Goal: Task Accomplishment & Management: Complete application form

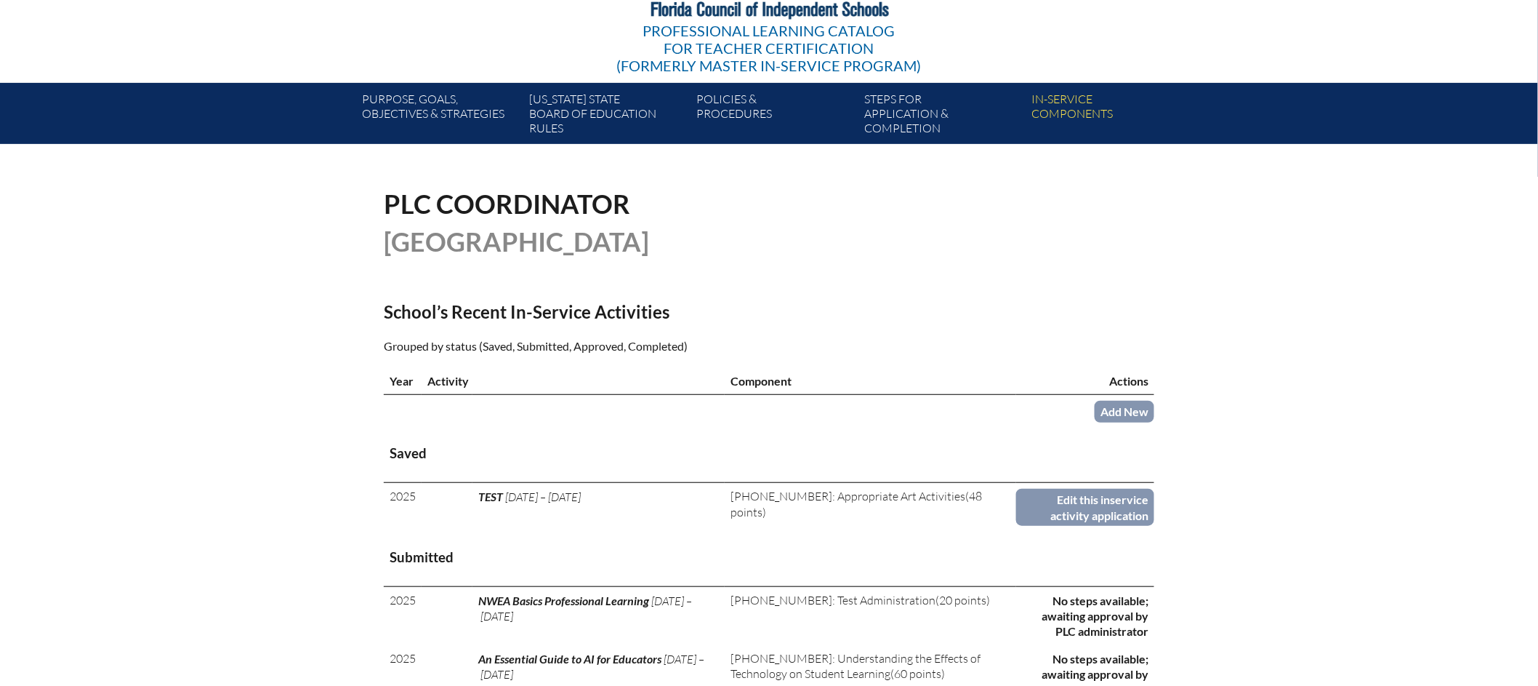
scroll to position [95, 0]
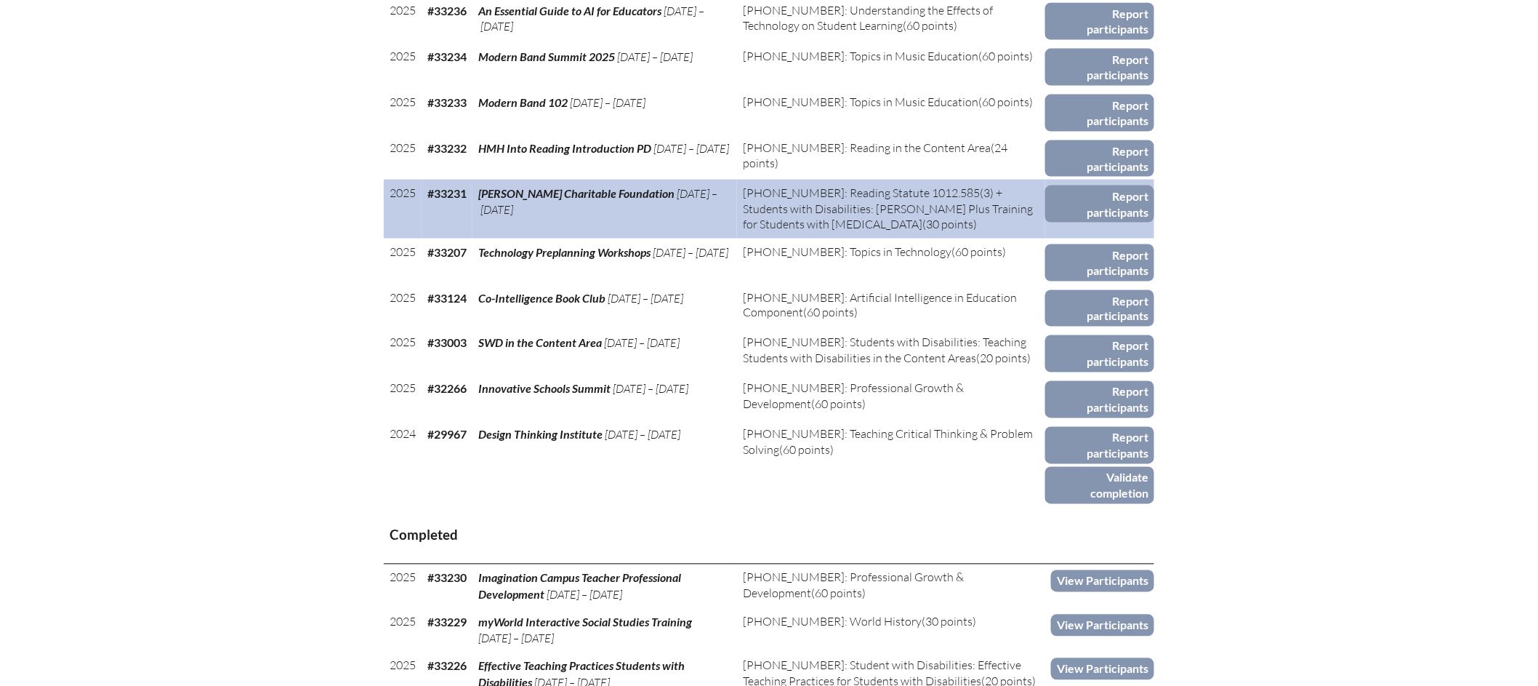
scroll to position [367, 0]
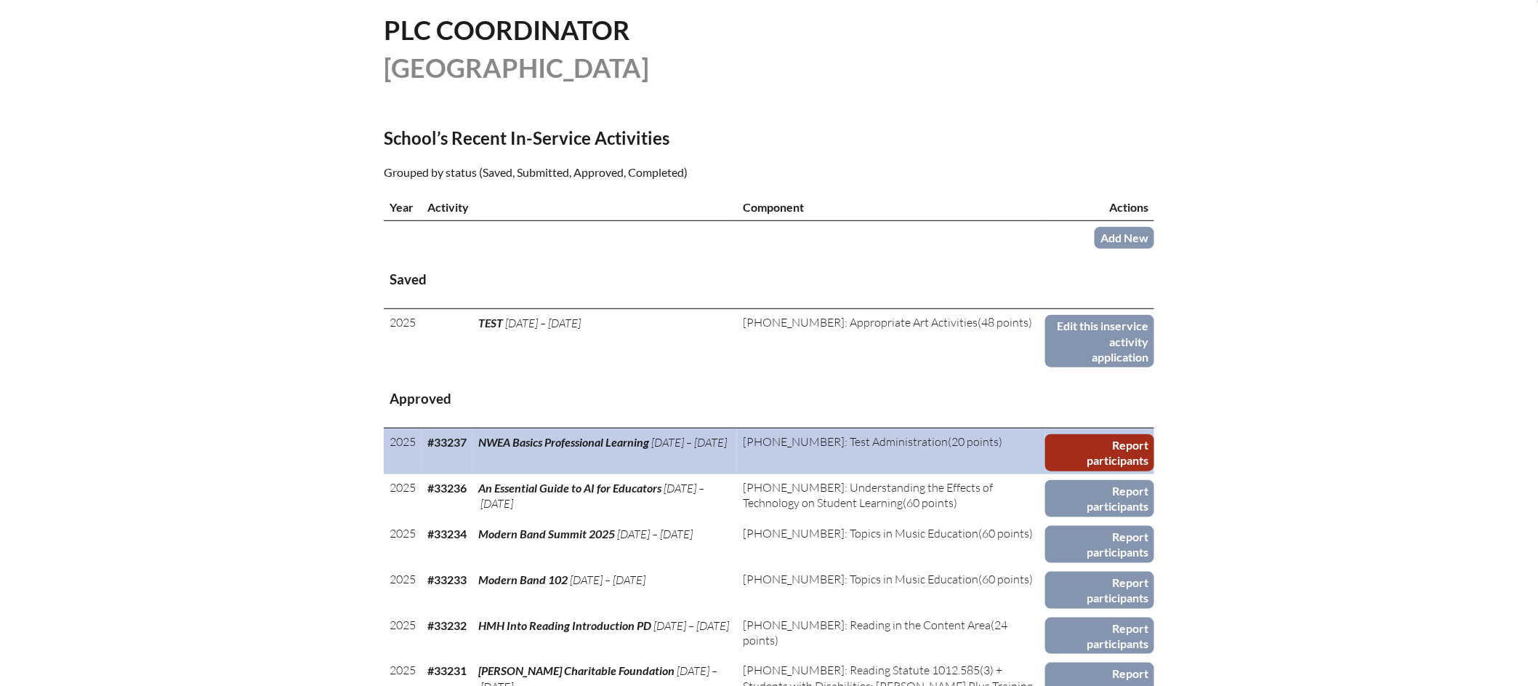
click at [1090, 462] on link "Report participants" at bounding box center [1099, 452] width 109 height 37
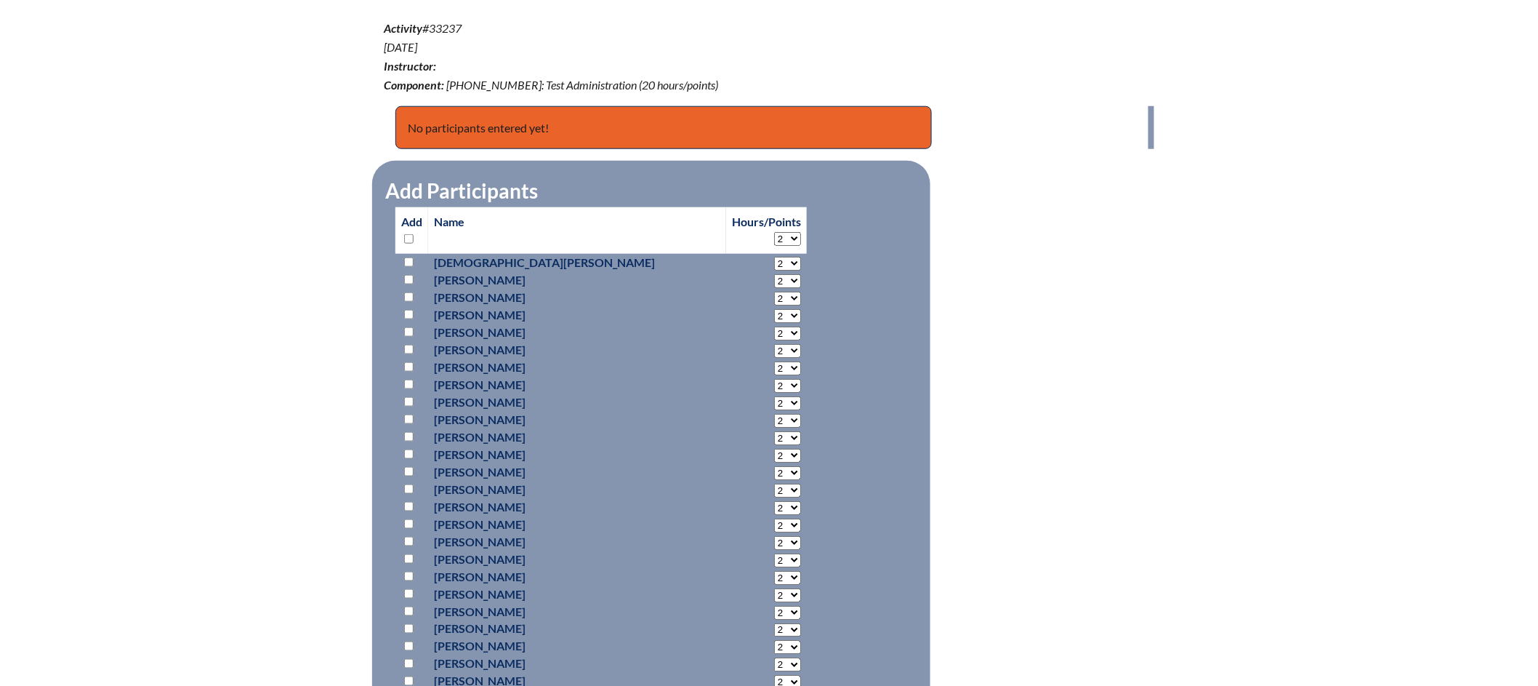
scroll to position [549, 0]
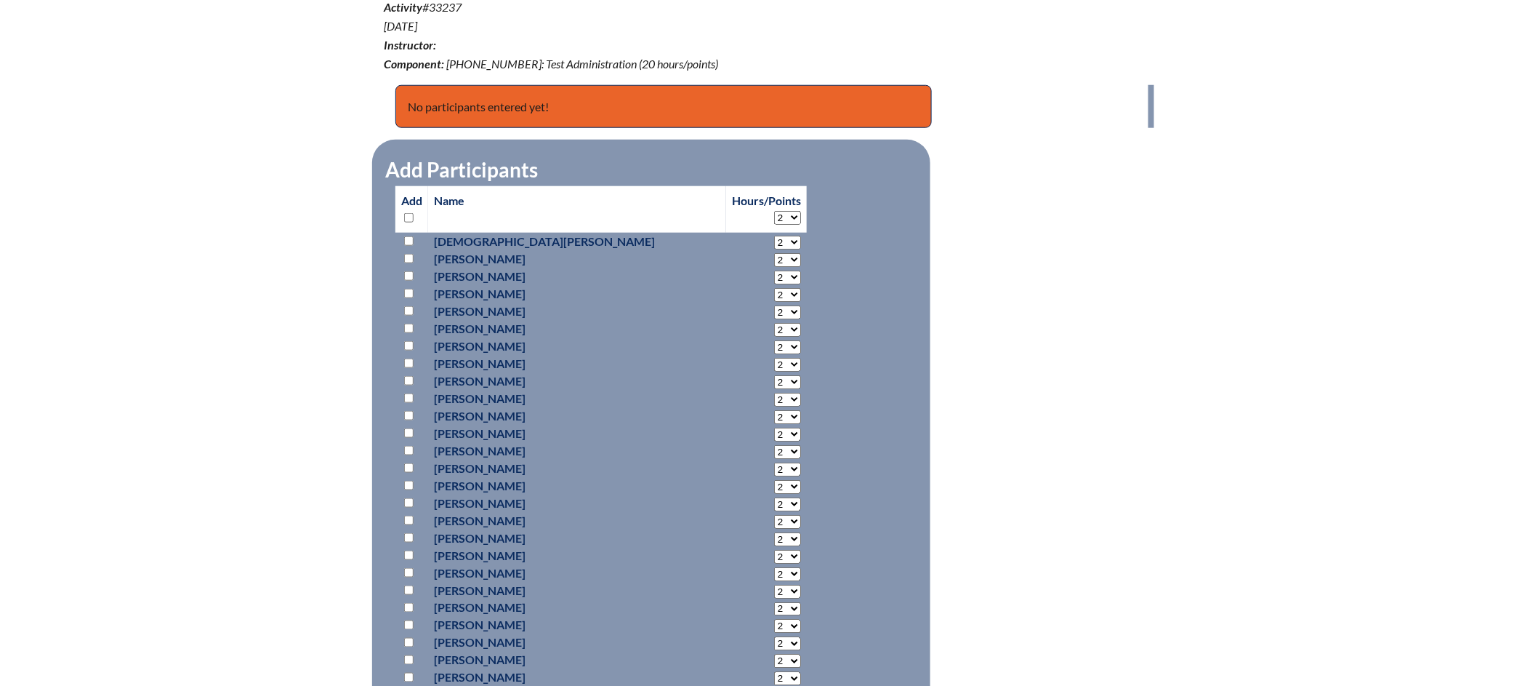
click at [409, 260] on p at bounding box center [411, 258] width 21 height 17
click at [407, 256] on input "checkbox" at bounding box center [408, 258] width 9 height 9
checkbox input "true"
click at [408, 292] on input "checkbox" at bounding box center [408, 293] width 9 height 9
checkbox input "true"
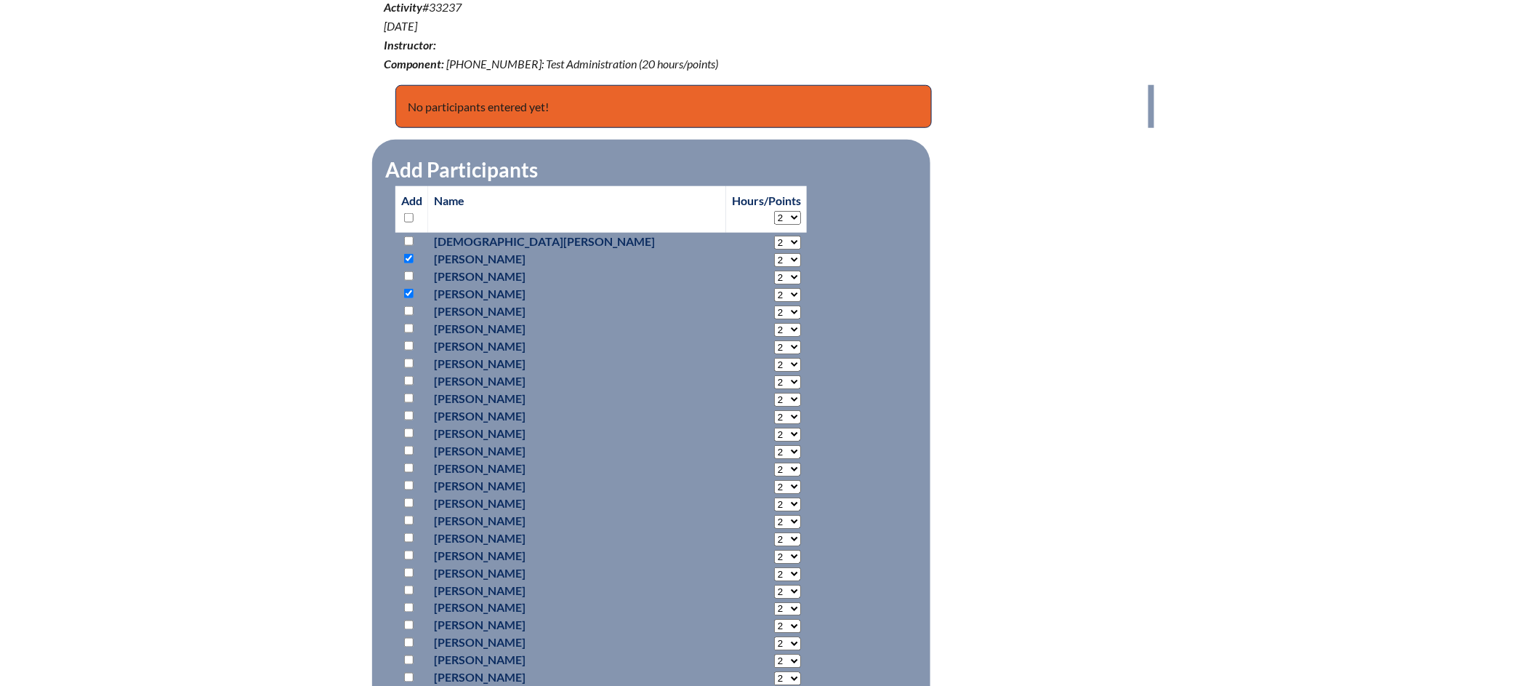
click at [410, 361] on input "checkbox" at bounding box center [408, 362] width 9 height 9
checkbox input "true"
click at [408, 481] on input "checkbox" at bounding box center [408, 485] width 9 height 9
checkbox input "true"
click at [409, 538] on input "checkbox" at bounding box center [408, 537] width 9 height 9
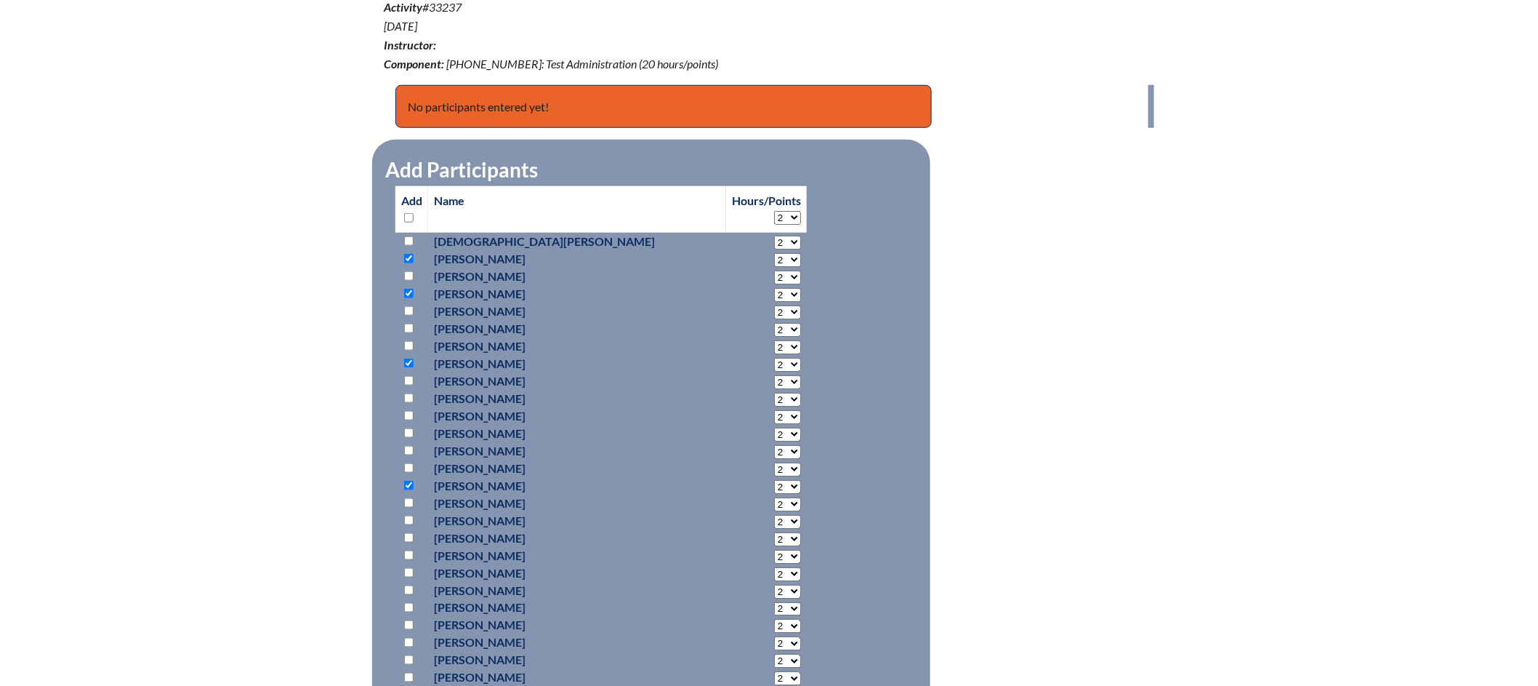
checkbox input "true"
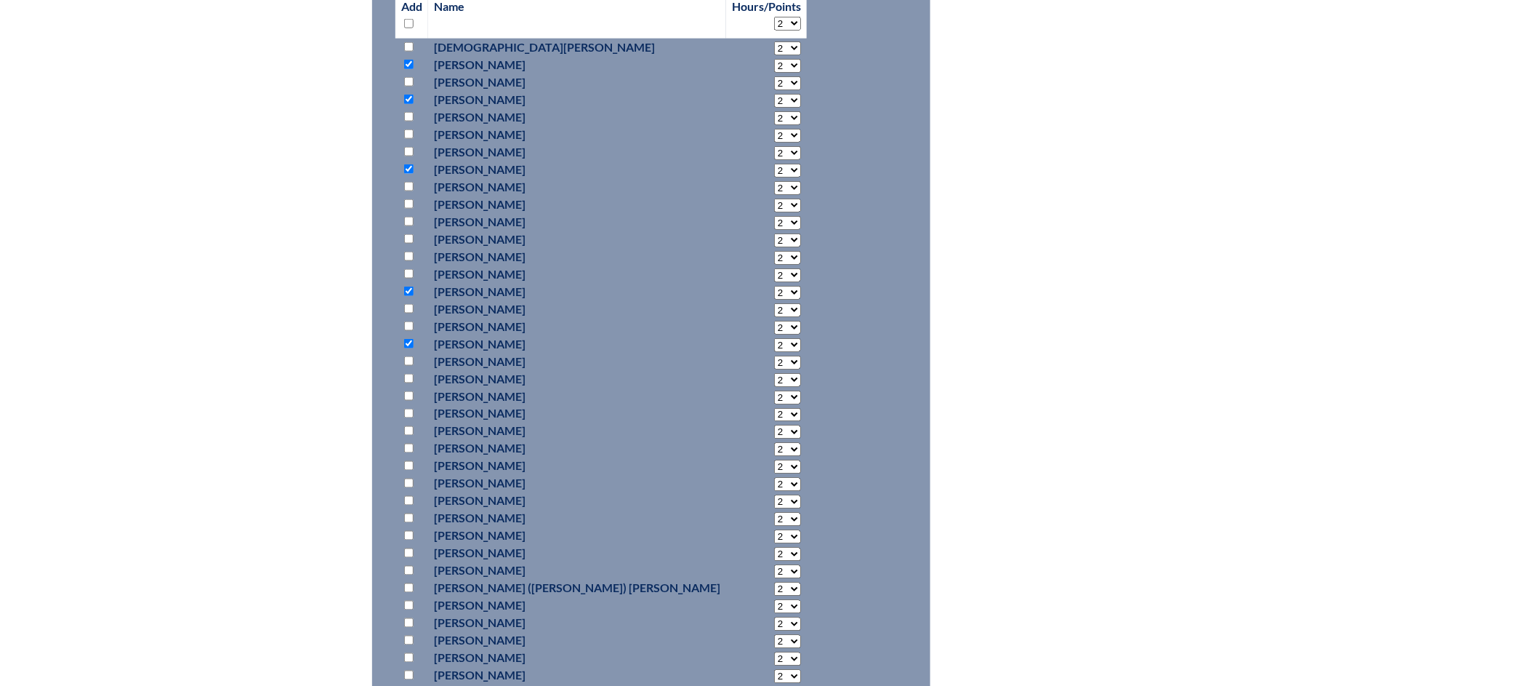
scroll to position [744, 0]
click at [409, 426] on input "checkbox" at bounding box center [408, 429] width 9 height 9
checkbox input "true"
click at [406, 534] on input "checkbox" at bounding box center [408, 533] width 9 height 9
checkbox input "true"
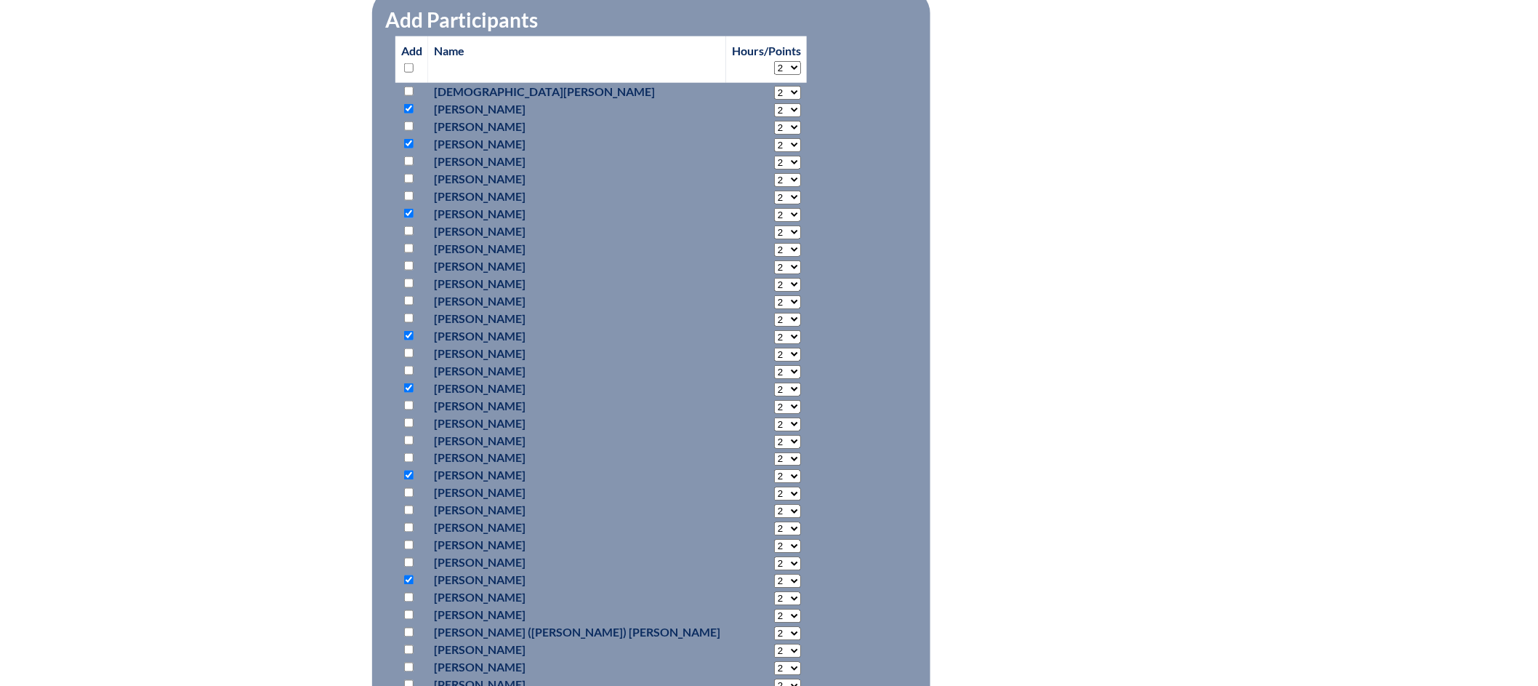
scroll to position [723, 0]
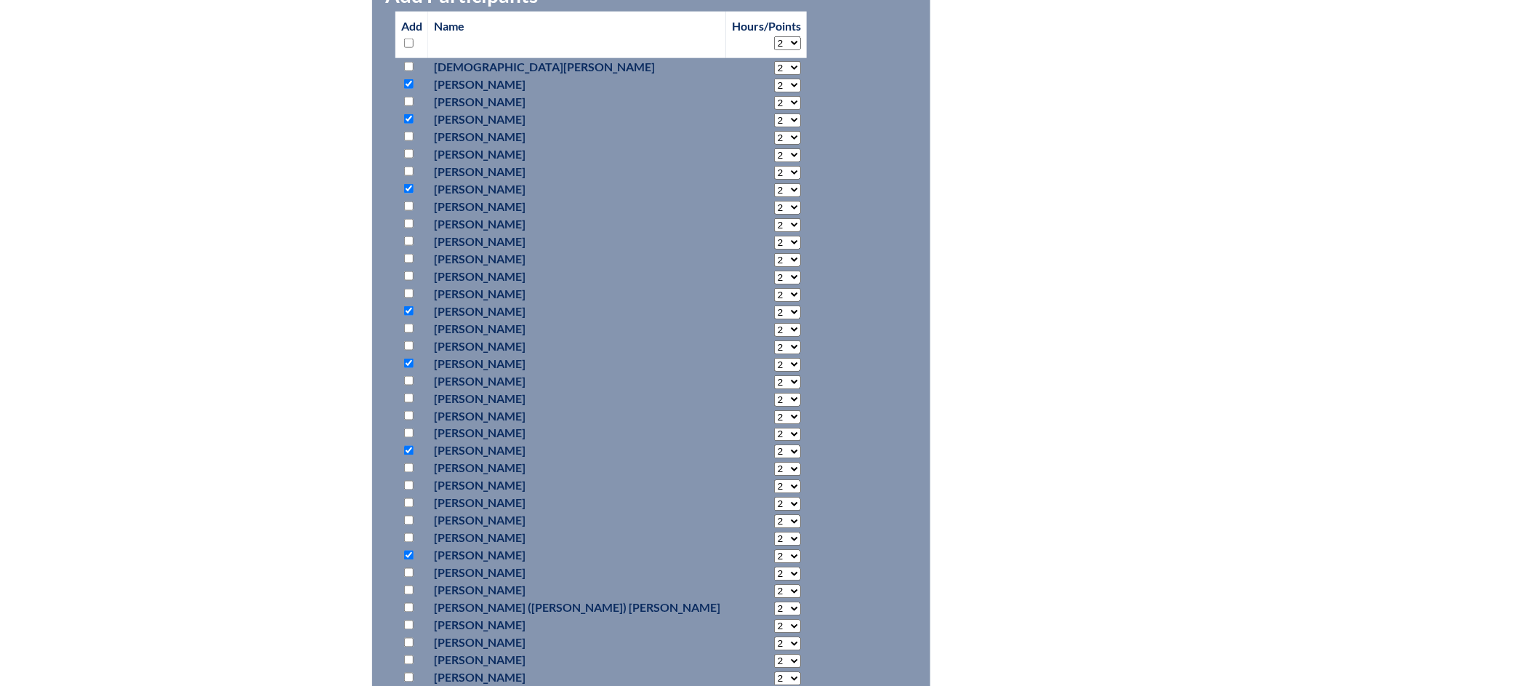
click at [408, 673] on input "checkbox" at bounding box center [408, 677] width 9 height 9
checkbox input "true"
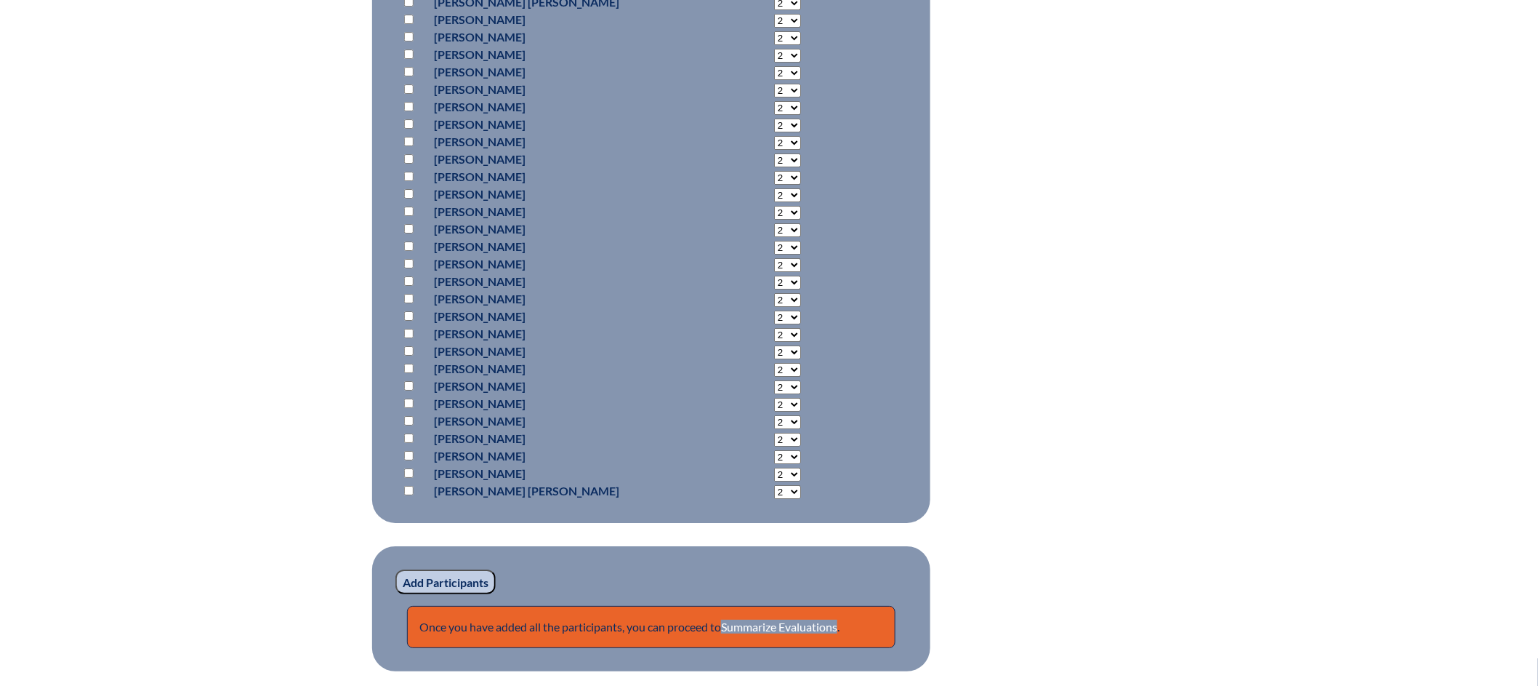
scroll to position [4548, 0]
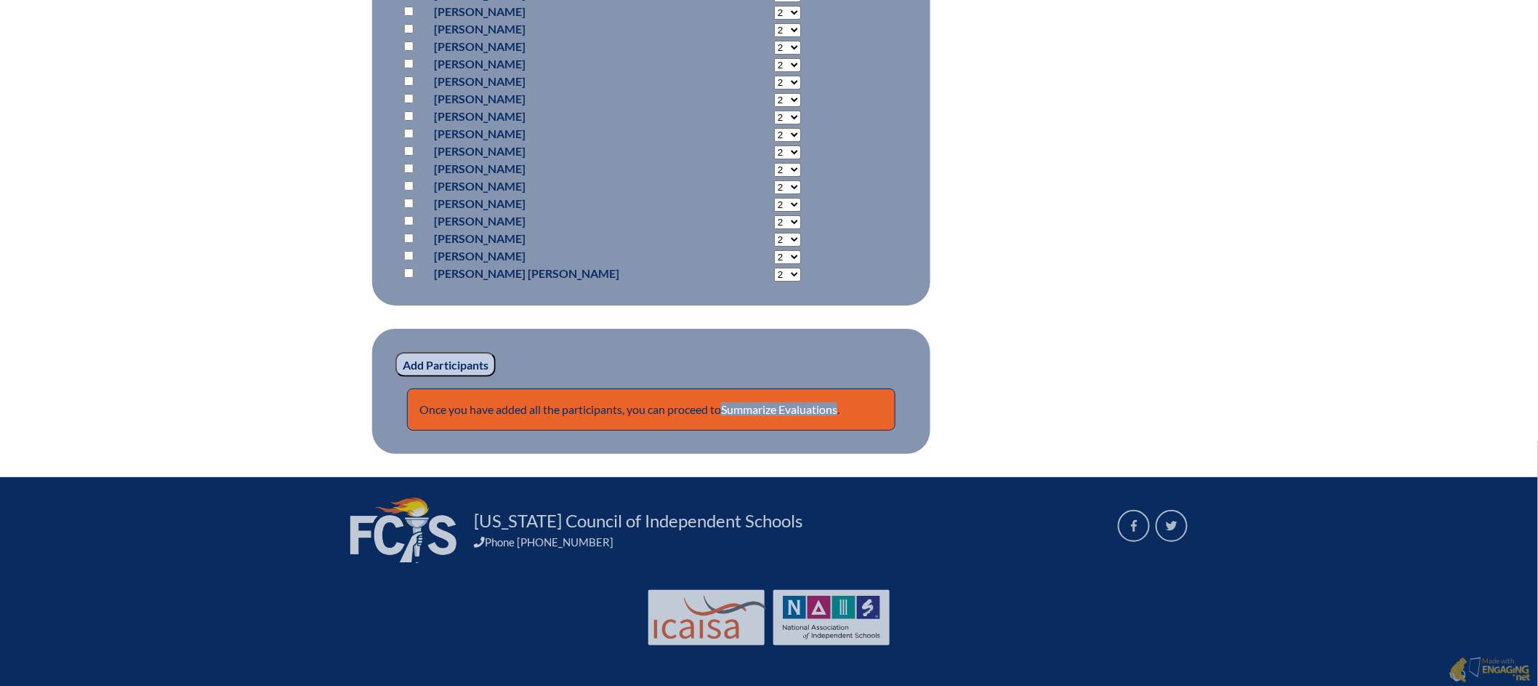
click at [454, 362] on input "Add Participants" at bounding box center [446, 364] width 100 height 25
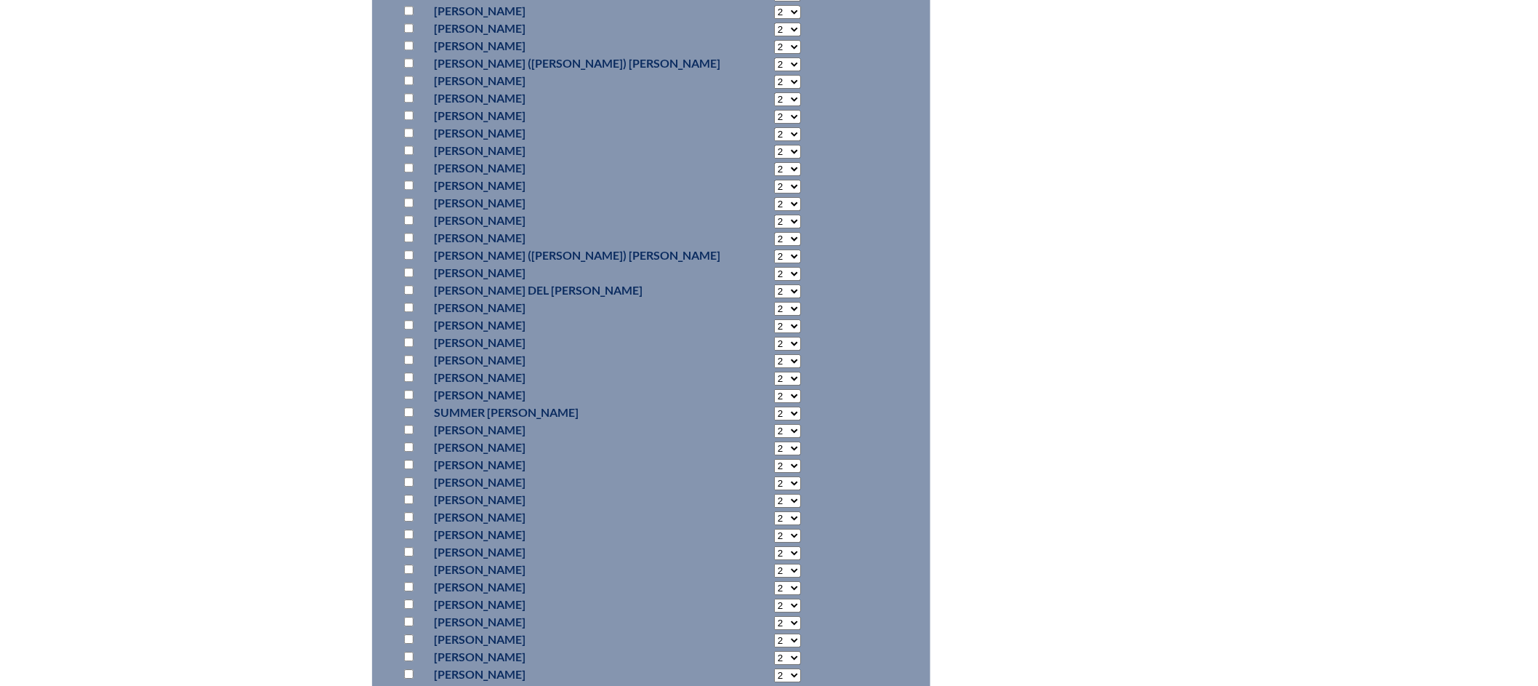
scroll to position [1402, 0]
click at [405, 280] on input "checkbox" at bounding box center [408, 284] width 9 height 9
checkbox input "true"
click at [408, 315] on input "checkbox" at bounding box center [408, 319] width 9 height 9
checkbox input "true"
